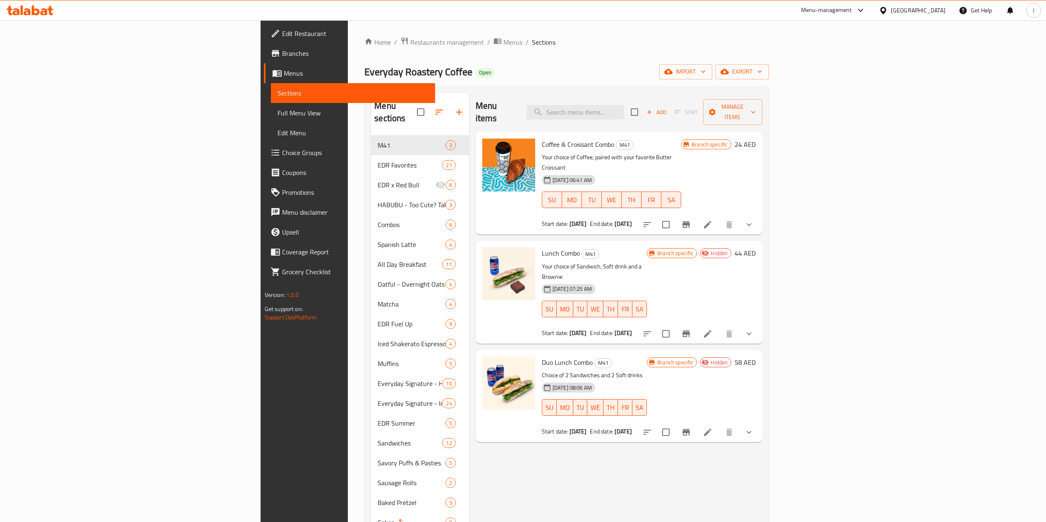
scroll to position [5, 0]
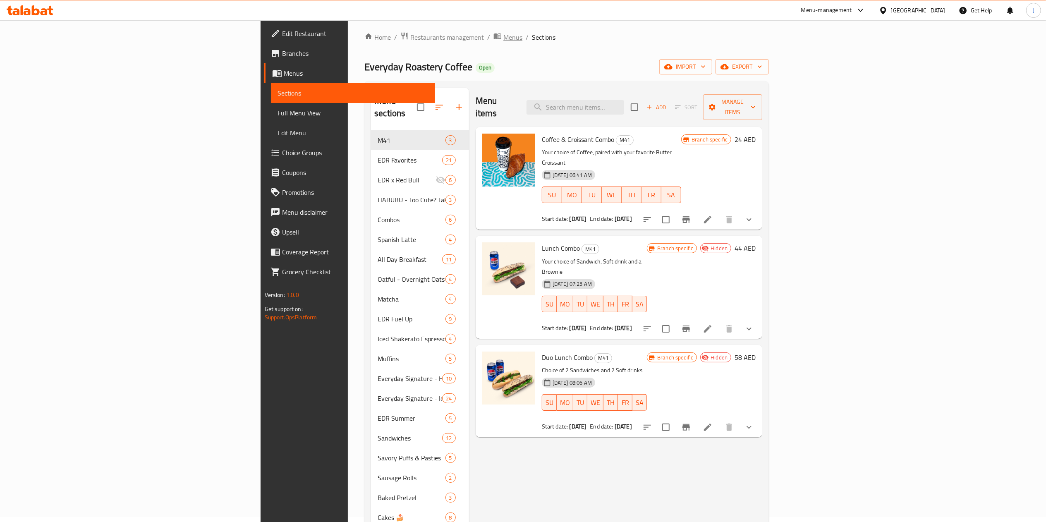
click at [503, 34] on span "Menus" at bounding box center [512, 37] width 19 height 10
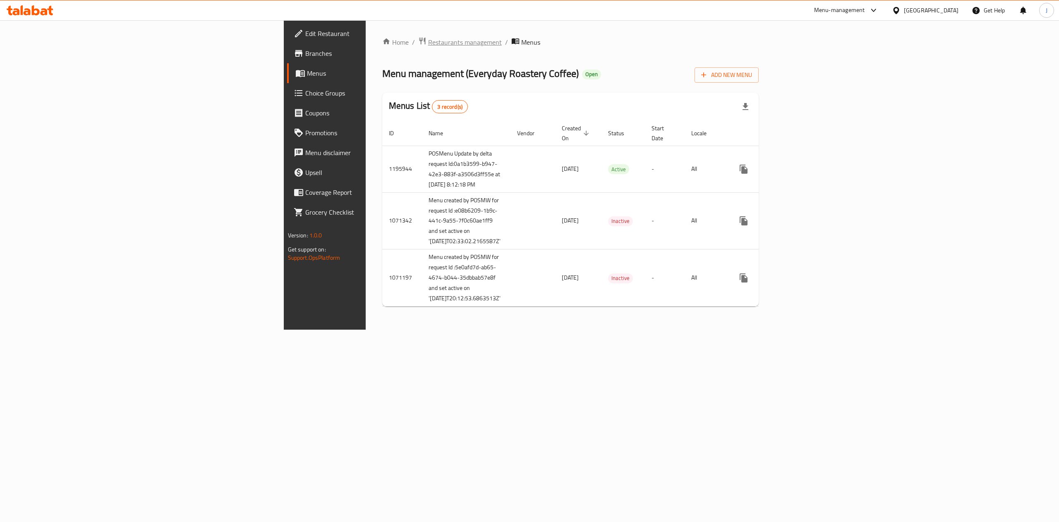
click at [428, 45] on span "Restaurants management" at bounding box center [465, 42] width 74 height 10
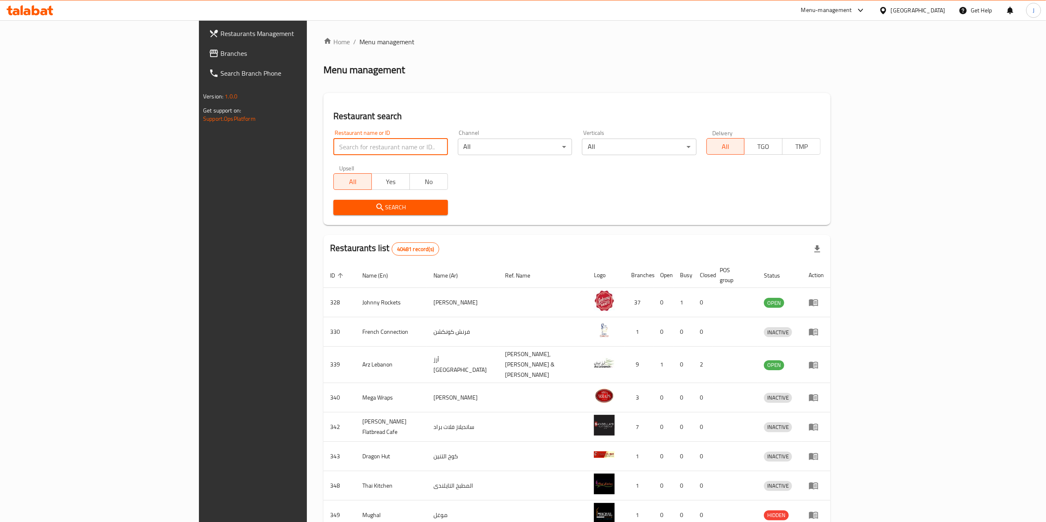
click at [333, 139] on input "search" at bounding box center [390, 147] width 114 height 17
paste input "676327"
type input "676327"
click button "Search" at bounding box center [390, 207] width 114 height 15
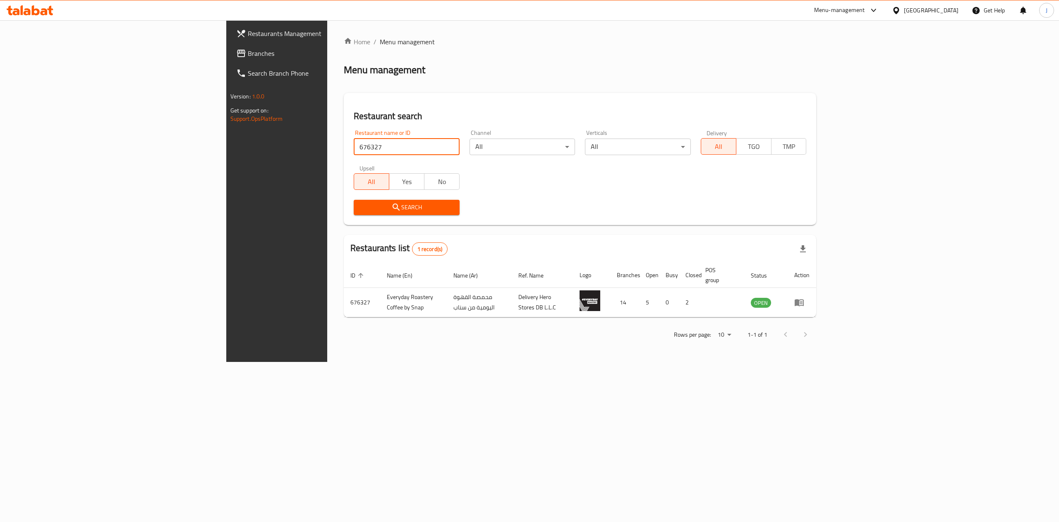
click at [354, 201] on button "Search" at bounding box center [407, 207] width 106 height 15
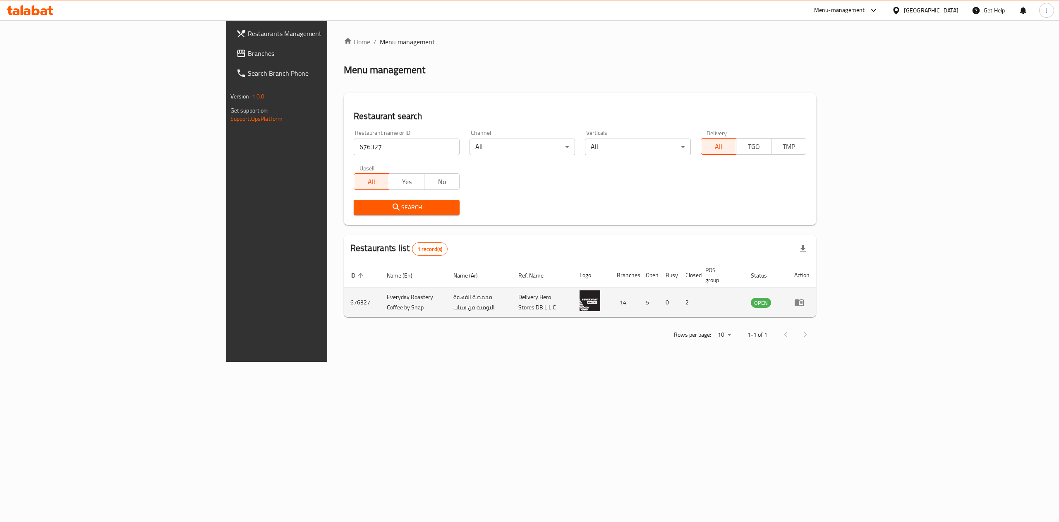
click at [816, 301] on td "enhanced table" at bounding box center [801, 302] width 29 height 29
click at [804, 297] on icon "enhanced table" at bounding box center [799, 302] width 10 height 10
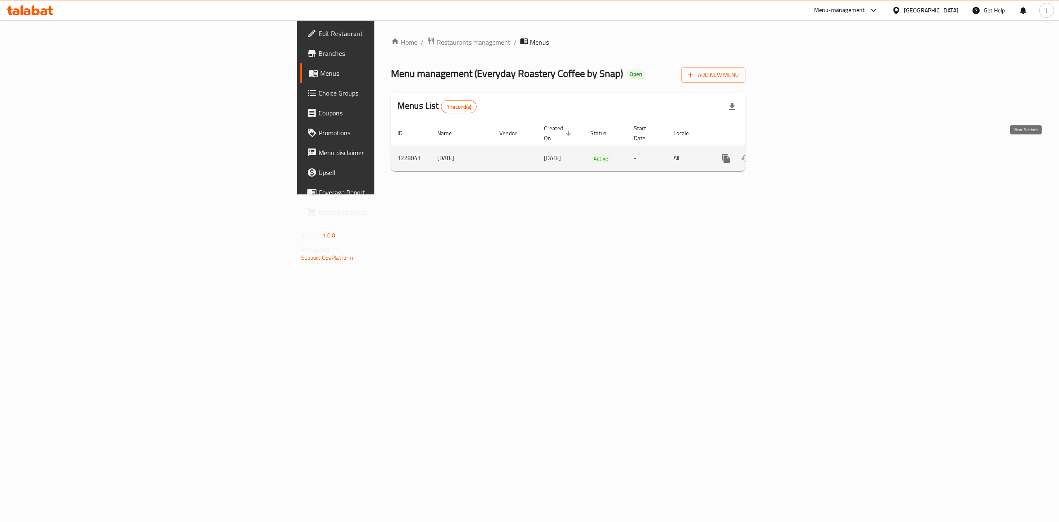
click at [790, 154] on icon "enhanced table" at bounding box center [785, 158] width 10 height 10
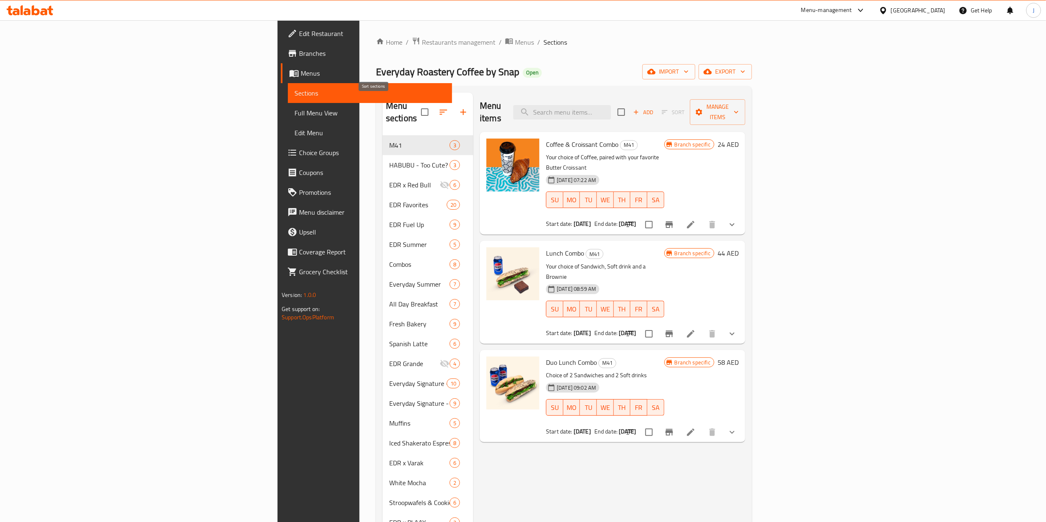
click at [438, 107] on icon "button" at bounding box center [443, 112] width 10 height 10
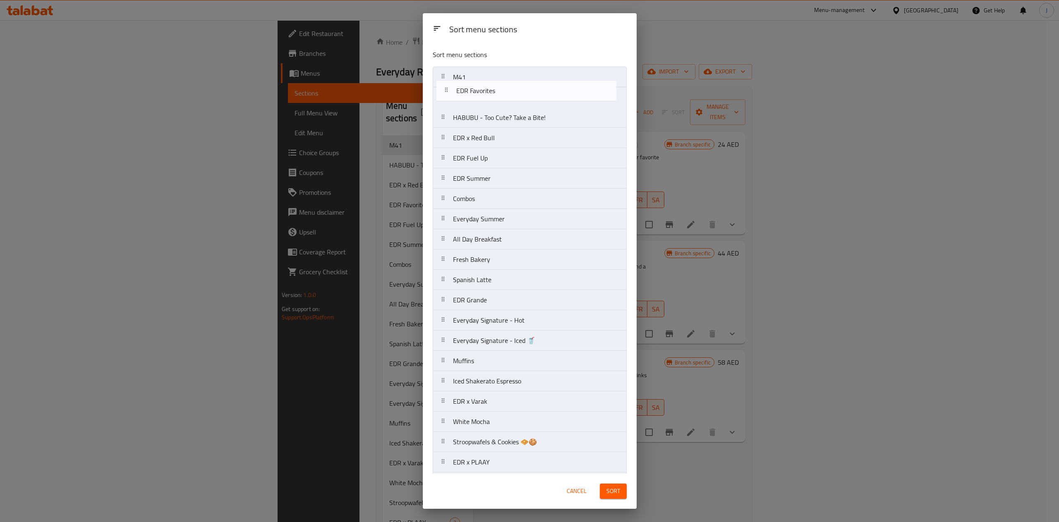
drag, startPoint x: 473, startPoint y: 140, endPoint x: 476, endPoint y: 87, distance: 53.0
click at [476, 87] on nav "M41 HABUBU - Too Cute? Take a Bite! EDR x Red Bull EDR Favorites EDR Fuel Up ED…" at bounding box center [530, 341] width 194 height 548
drag, startPoint x: 490, startPoint y: 140, endPoint x: 497, endPoint y: 117, distance: 23.7
click at [497, 117] on nav "M41 EDR Favorites HABUBU - Too Cute? Take a Bite! EDR x Red Bull EDR Fuel Up ED…" at bounding box center [530, 341] width 194 height 548
drag, startPoint x: 493, startPoint y: 200, endPoint x: 502, endPoint y: 147, distance: 53.6
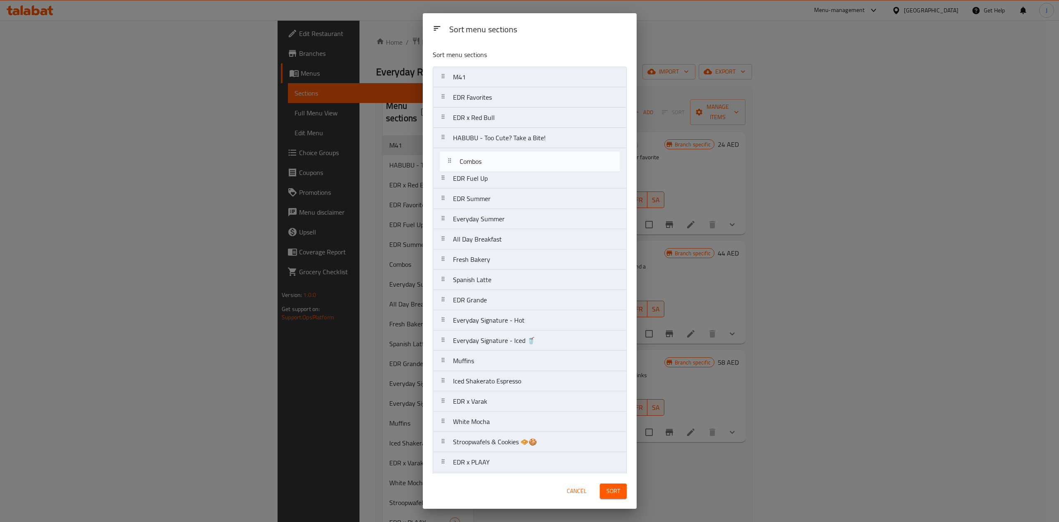
click at [502, 147] on nav "M41 EDR Favorites EDR x Red Bull HABUBU - Too Cute? Take a Bite! EDR Fuel Up ED…" at bounding box center [530, 341] width 194 height 548
drag, startPoint x: 503, startPoint y: 282, endPoint x: 500, endPoint y: 175, distance: 106.7
click at [500, 175] on nav "M41 EDR Favorites EDR x Red Bull HABUBU - Too Cute? Take a Bite! Combos EDR Fue…" at bounding box center [530, 341] width 194 height 548
drag, startPoint x: 474, startPoint y: 264, endPoint x: 487, endPoint y: 184, distance: 80.5
click at [487, 184] on nav "M41 EDR Favorites EDR x Red Bull HABUBU - Too Cute? Take a Bite! Combos Spanish…" at bounding box center [530, 341] width 194 height 548
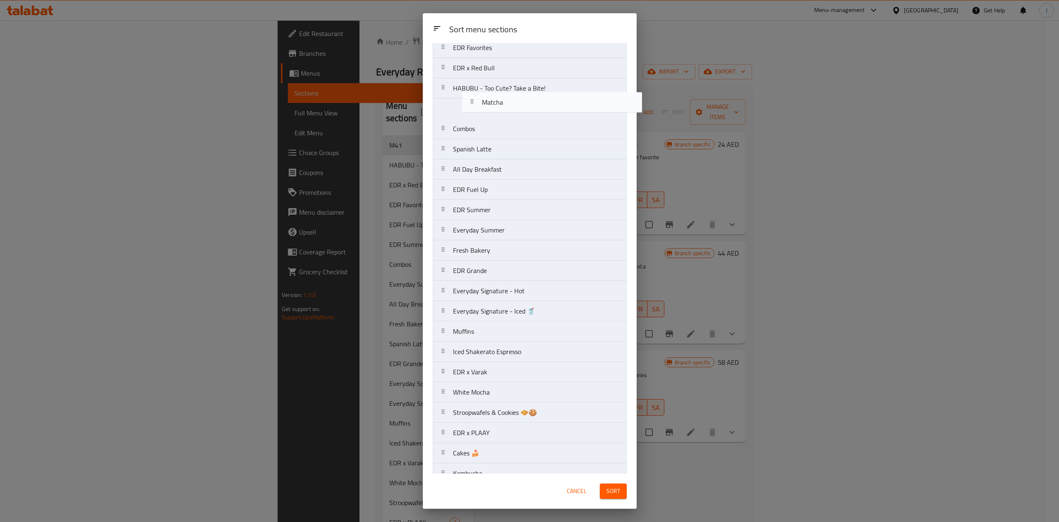
scroll to position [45, 0]
drag, startPoint x: 464, startPoint y: 438, endPoint x: 483, endPoint y: 119, distance: 319.8
click at [483, 119] on nav "M41 EDR Favorites EDR x Red Bull HABUBU - Too Cute? Take a Bite! Combos Spanish…" at bounding box center [530, 295] width 194 height 548
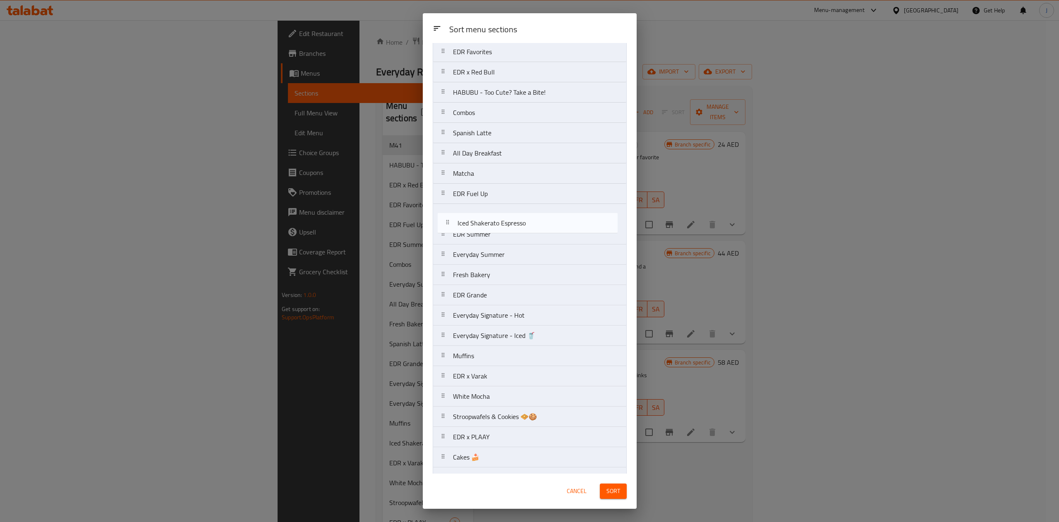
drag, startPoint x: 495, startPoint y: 360, endPoint x: 499, endPoint y: 200, distance: 160.5
click at [499, 200] on nav "M41 EDR Favorites EDR x Red Bull HABUBU - Too Cute? Take a Bite! Combos Spanish…" at bounding box center [530, 295] width 194 height 548
drag, startPoint x: 473, startPoint y: 357, endPoint x: 481, endPoint y: 226, distance: 131.7
click at [481, 226] on nav "M41 EDR Favorites EDR x Red Bull HABUBU - Too Cute? Take a Bite! Combos Spanish…" at bounding box center [530, 295] width 194 height 548
drag, startPoint x: 485, startPoint y: 333, endPoint x: 485, endPoint y: 240, distance: 93.5
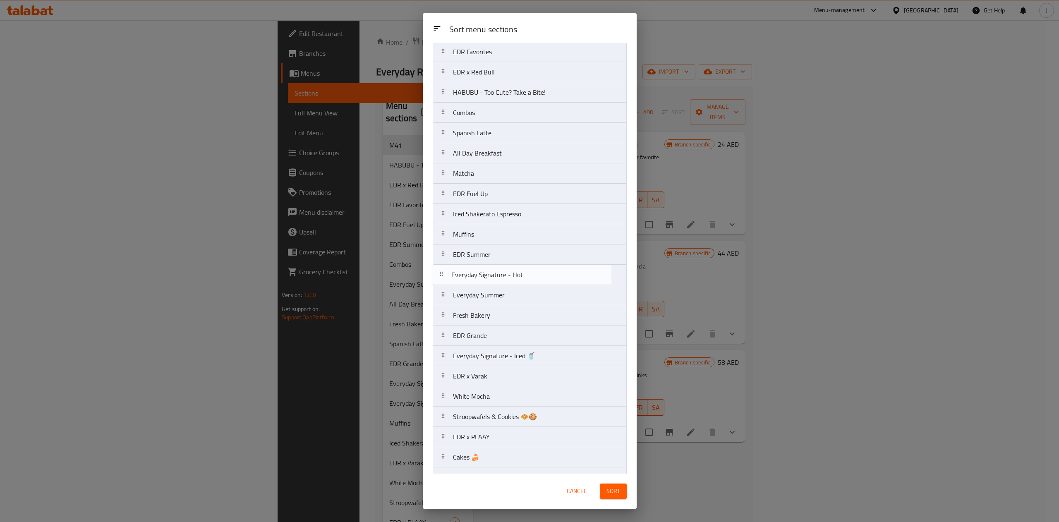
click at [485, 240] on nav "M41 EDR Favorites EDR x Red Bull HABUBU - Too Cute? Take a Bite! Combos Spanish…" at bounding box center [530, 295] width 194 height 548
drag, startPoint x: 480, startPoint y: 359, endPoint x: 486, endPoint y: 259, distance: 99.4
click at [486, 259] on nav "M41 EDR Favorites EDR x Red Bull HABUBU - Too Cute? Take a Bite! Combos Spanish…" at bounding box center [530, 295] width 194 height 548
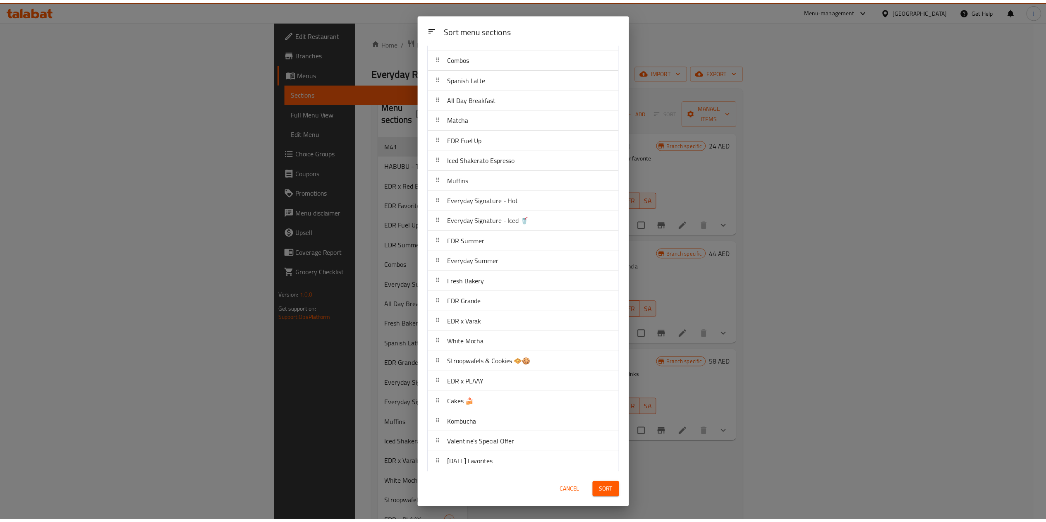
scroll to position [148, 0]
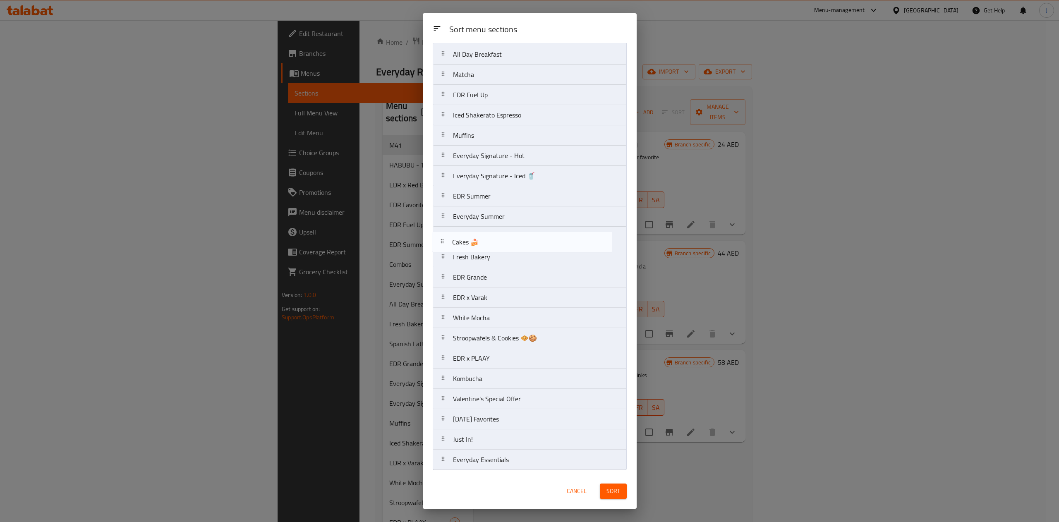
drag, startPoint x: 492, startPoint y: 355, endPoint x: 490, endPoint y: 230, distance: 125.3
click at [490, 230] on nav "M41 EDR Favorites EDR x Red Bull HABUBU - Too Cute? Take a Bite! Combos Spanish…" at bounding box center [530, 196] width 194 height 548
drag, startPoint x: 506, startPoint y: 337, endPoint x: 503, endPoint y: 248, distance: 89.4
click at [503, 248] on nav "M41 EDR Favorites EDR x Red Bull HABUBU - Too Cute? Take a Bite! Combos Spanish…" at bounding box center [530, 196] width 194 height 548
drag, startPoint x: 481, startPoint y: 458, endPoint x: 480, endPoint y: 431, distance: 26.9
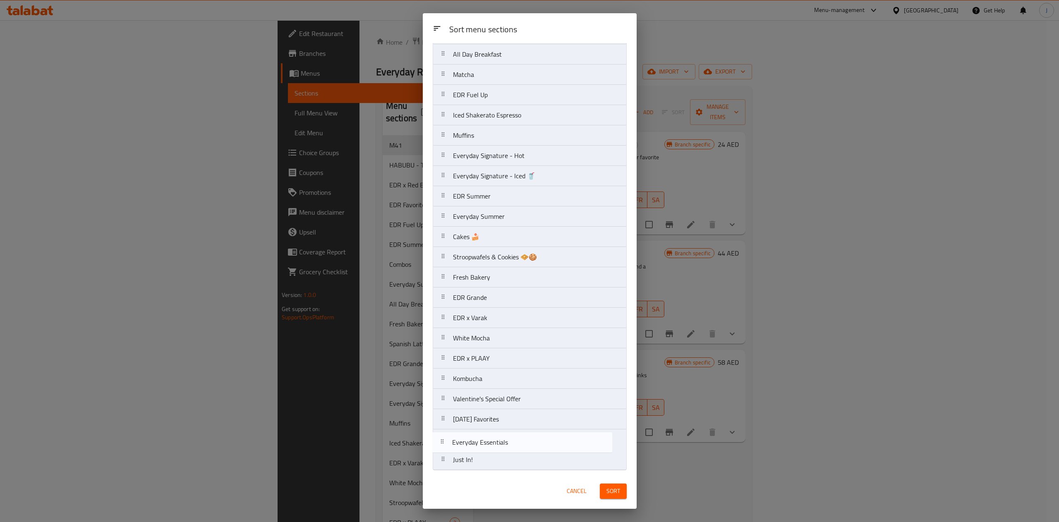
click at [480, 431] on nav "M41 EDR Favorites EDR x Red Bull HABUBU - Too Cute? Take a Bite! Combos Spanish…" at bounding box center [530, 196] width 194 height 548
drag, startPoint x: 471, startPoint y: 374, endPoint x: 475, endPoint y: 271, distance: 103.1
click at [475, 271] on nav "M41 EDR Favorites EDR x Red Bull HABUBU - Too Cute? Take a Bite! Combos Spanish…" at bounding box center [530, 196] width 194 height 548
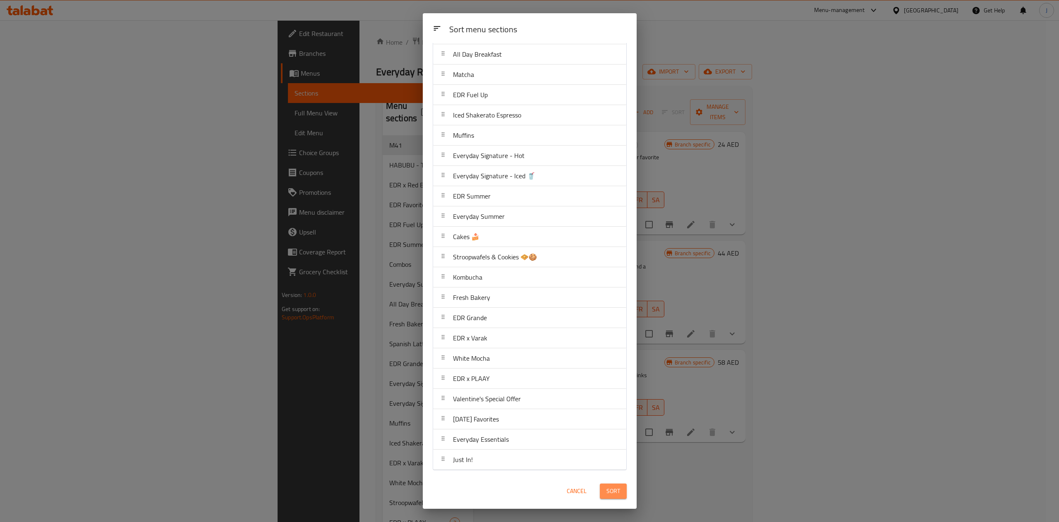
click at [609, 499] on button "Sort" at bounding box center [613, 490] width 27 height 15
